Goal: Task Accomplishment & Management: Manage account settings

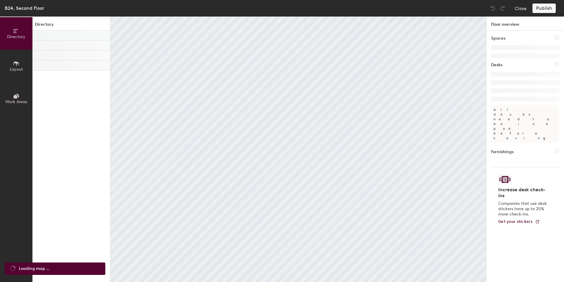
click at [17, 101] on span "Work Areas" at bounding box center [16, 101] width 22 height 5
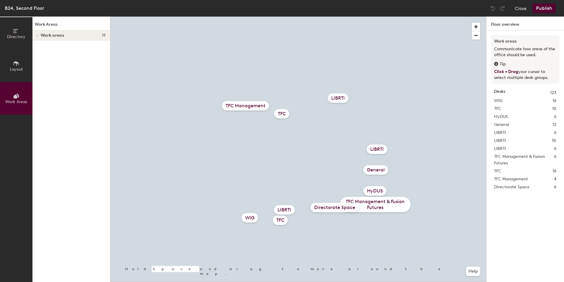
click at [285, 209] on div "LIBRTI" at bounding box center [284, 209] width 21 height 9
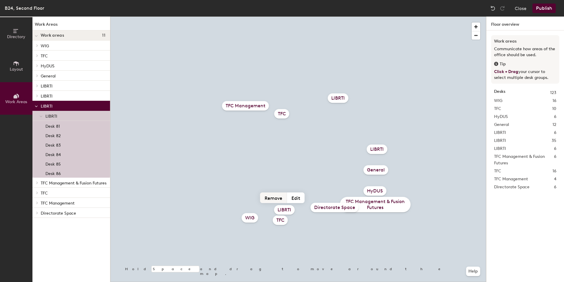
click at [277, 197] on button "Remove" at bounding box center [273, 197] width 27 height 11
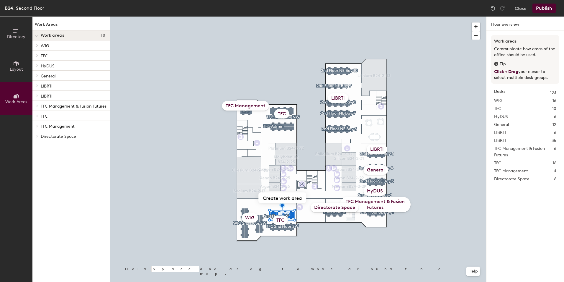
click at [281, 220] on div "TFC" at bounding box center [280, 219] width 15 height 9
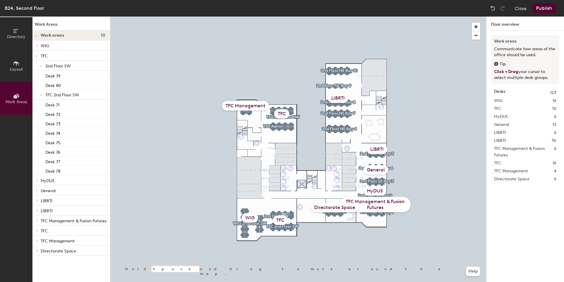
click at [279, 223] on div "TFC" at bounding box center [280, 219] width 15 height 9
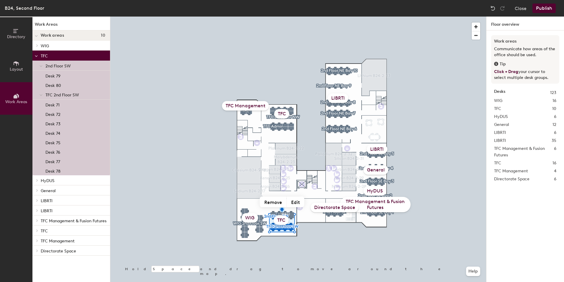
click at [10, 67] on span "Layout" at bounding box center [16, 69] width 13 height 5
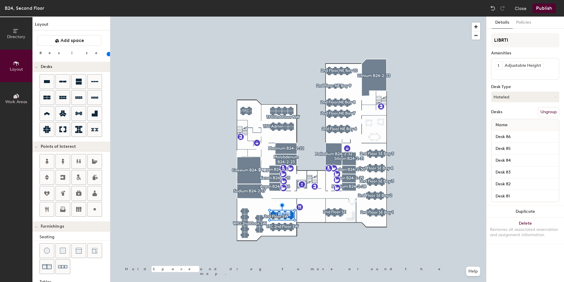
click at [549, 112] on button "Ungroup" at bounding box center [549, 112] width 22 height 10
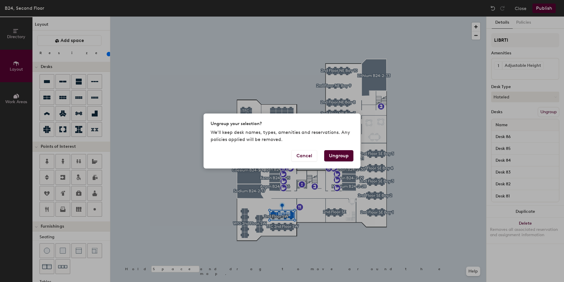
click at [340, 156] on button "Ungroup" at bounding box center [338, 155] width 29 height 11
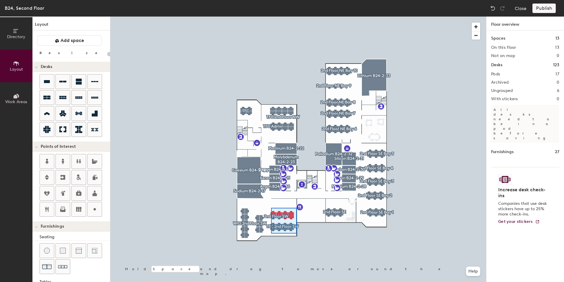
click at [271, 17] on div at bounding box center [298, 17] width 376 height 0
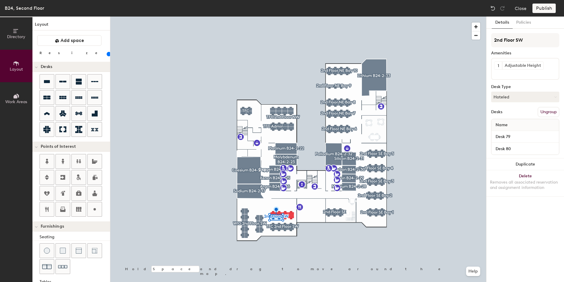
click at [543, 107] on button "Ungroup" at bounding box center [549, 112] width 22 height 10
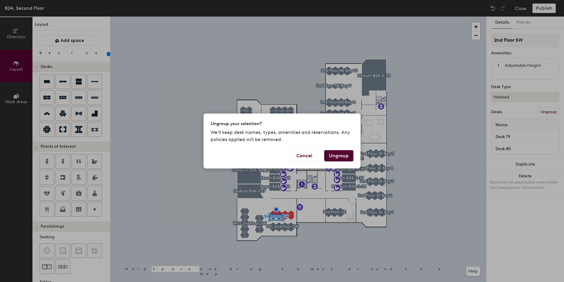
click at [329, 156] on button "Ungroup" at bounding box center [338, 155] width 29 height 11
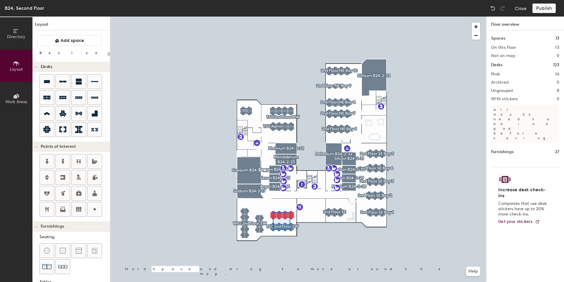
type input "100"
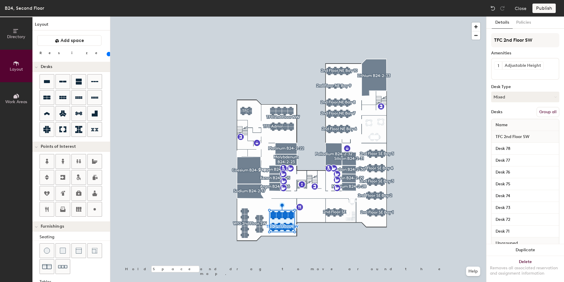
click at [548, 108] on button "Group all" at bounding box center [548, 112] width 23 height 10
click at [546, 10] on button "Publish" at bounding box center [544, 8] width 23 height 9
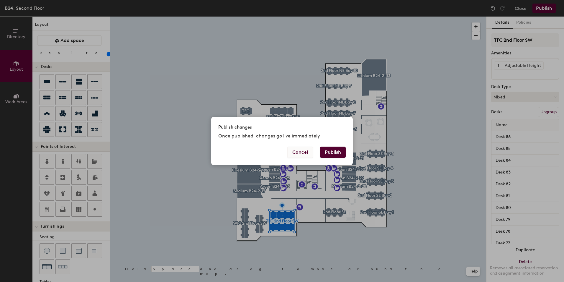
click at [298, 150] on button "Cancel" at bounding box center [301, 151] width 26 height 11
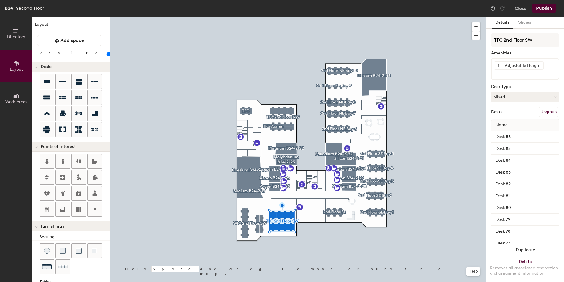
click at [6, 100] on span "Work Areas" at bounding box center [16, 101] width 22 height 5
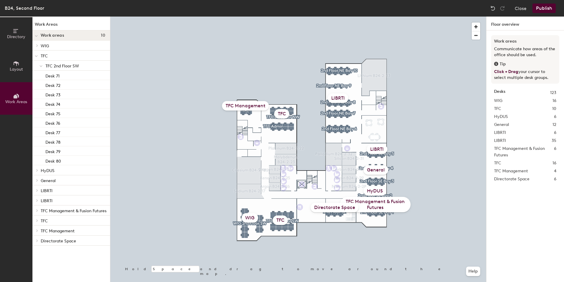
click at [545, 12] on button "Publish" at bounding box center [544, 8] width 23 height 9
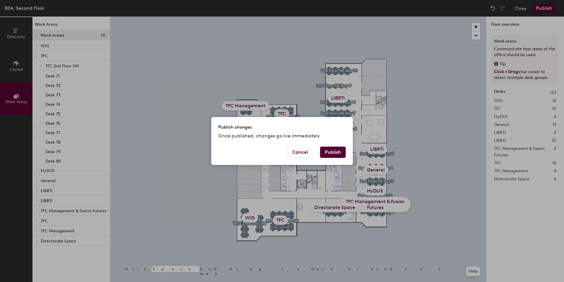
click at [337, 153] on button "Publish" at bounding box center [333, 151] width 26 height 11
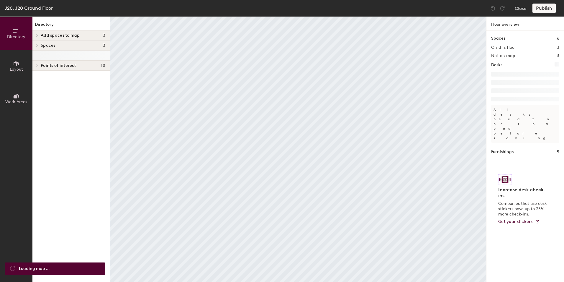
click at [26, 90] on button "Work Areas" at bounding box center [16, 98] width 32 height 32
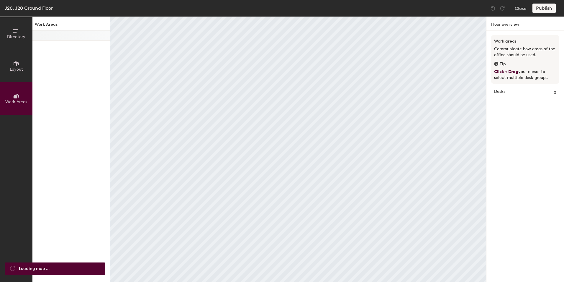
click at [12, 68] on span "Layout" at bounding box center [16, 69] width 13 height 5
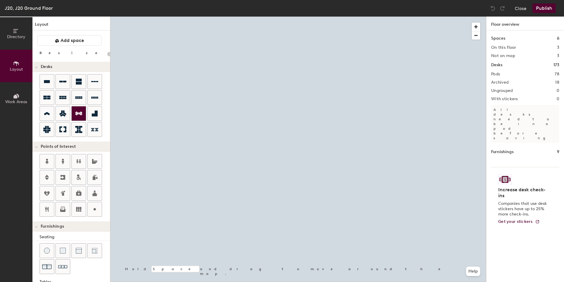
type input "100"
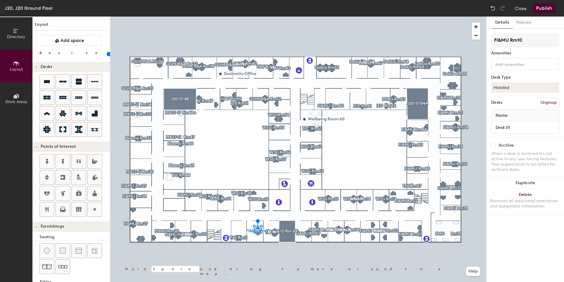
click at [494, 146] on input "checkbox" at bounding box center [493, 145] width 5 height 5
checkbox input "true"
click at [493, 145] on input "checkbox" at bounding box center [493, 145] width 5 height 5
checkbox input "true"
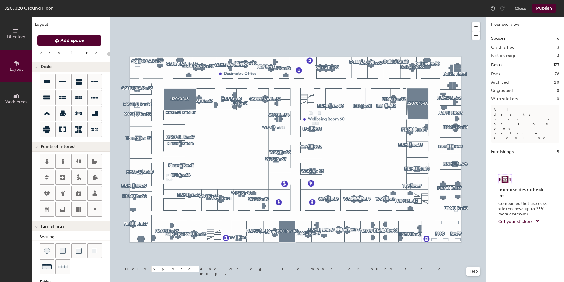
click at [58, 45] on button "Add space" at bounding box center [69, 40] width 64 height 11
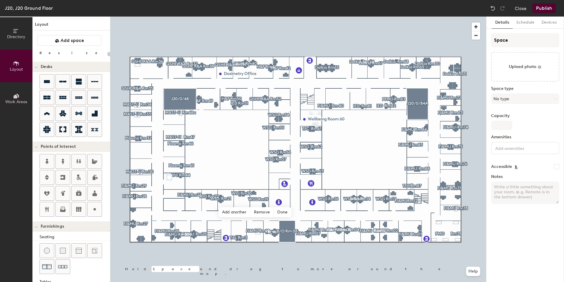
type input "20"
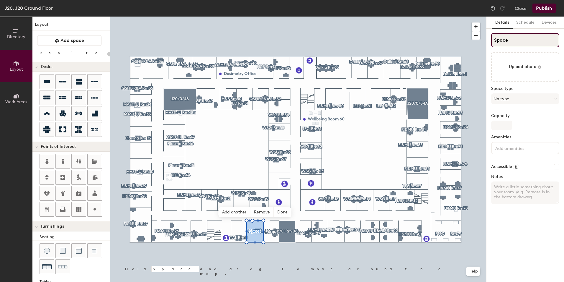
click at [473, 43] on div "Directory Layout Work Areas Layout Add space Resize Desks Points of Interest Fu…" at bounding box center [282, 149] width 564 height 265
type input "B"
type input "20"
type input "B/"
type input "20"
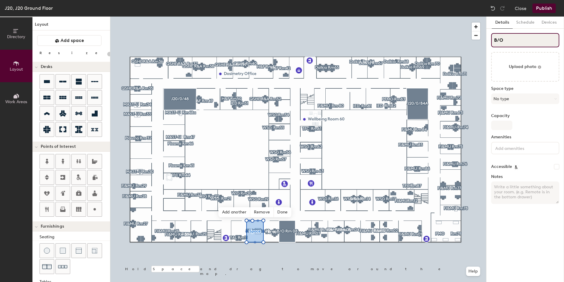
type input "B/O"
type input "20"
type input "B/O R"
type input "20"
type input "B/O Rm"
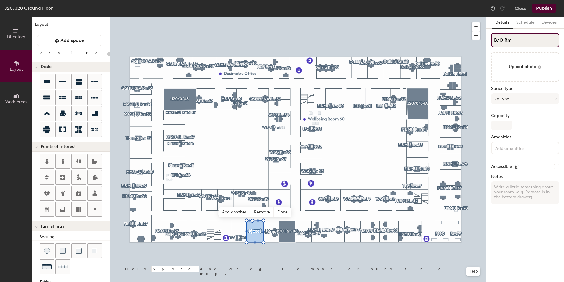
type input "20"
type input "B/O Rm"
type input "20"
type input "B/O Rm 10"
type input "20"
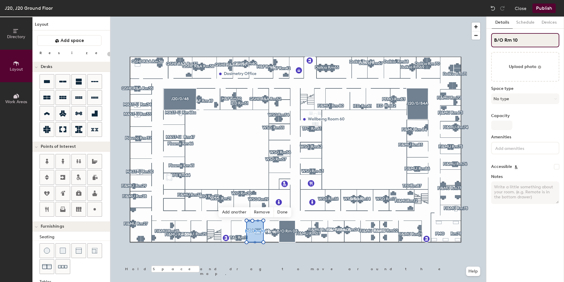
type input "B/O Rm 10"
click at [545, 12] on button "Publish" at bounding box center [544, 8] width 23 height 9
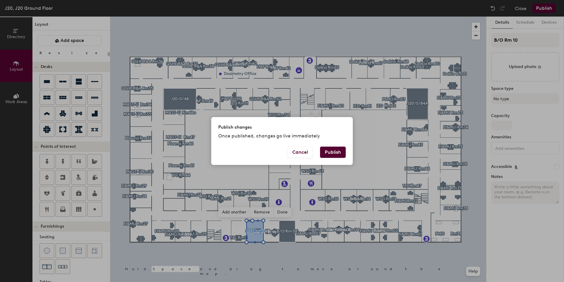
click at [331, 155] on button "Publish" at bounding box center [333, 151] width 26 height 11
type input "20"
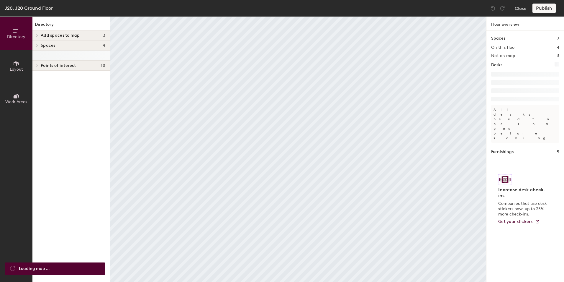
click at [20, 67] on span "Layout" at bounding box center [16, 69] width 13 height 5
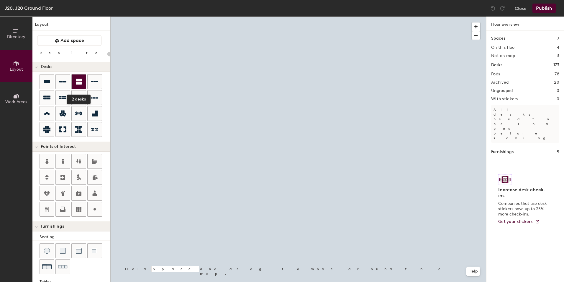
click at [80, 82] on icon at bounding box center [79, 82] width 6 height 6
type input "20"
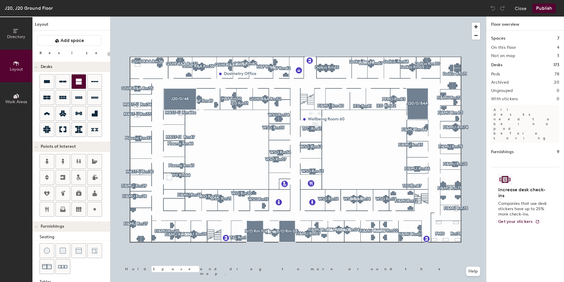
type input "100"
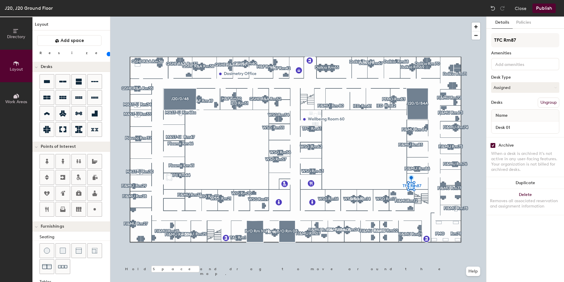
click at [495, 144] on input "checkbox" at bounding box center [493, 145] width 5 height 5
checkbox input "false"
click at [483, 42] on div "Directory Layout Work Areas Layout Add space Resize Desks Points of Interest Fu…" at bounding box center [282, 149] width 564 height 265
type input "Rm87"
click at [46, 84] on icon at bounding box center [46, 81] width 7 height 7
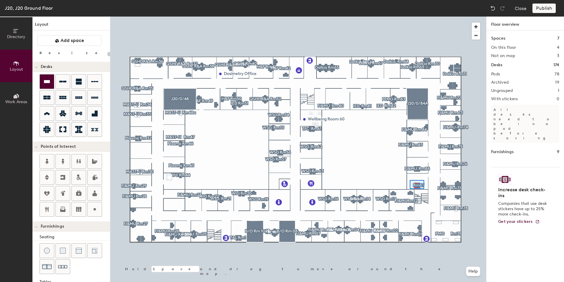
type input "100"
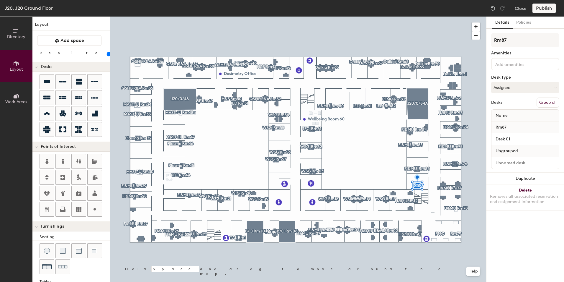
click at [549, 99] on button "Group all" at bounding box center [548, 102] width 23 height 10
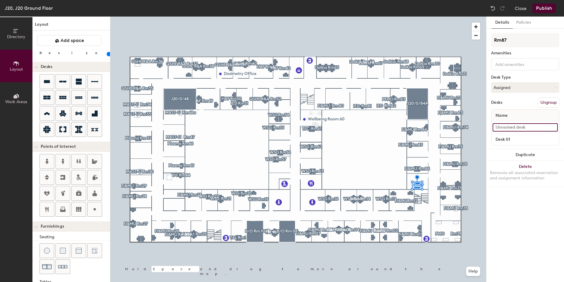
click at [522, 130] on input at bounding box center [525, 127] width 65 height 8
type input "Desk 02"
click at [547, 11] on button "Publish" at bounding box center [544, 8] width 23 height 9
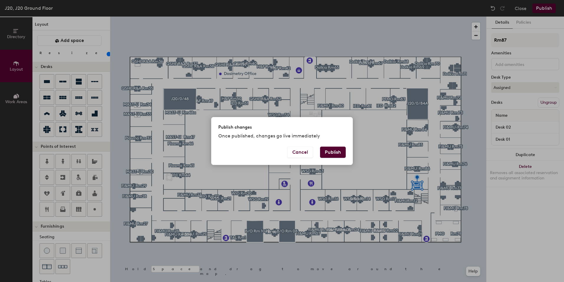
click at [332, 159] on div "Cancel Publish" at bounding box center [282, 155] width 142 height 18
click at [330, 154] on button "Publish" at bounding box center [333, 151] width 26 height 11
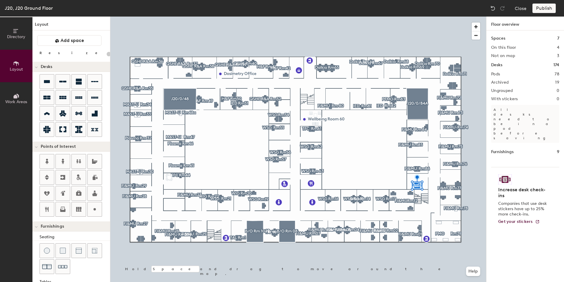
type input "20"
